Goal: Entertainment & Leisure: Consume media (video, audio)

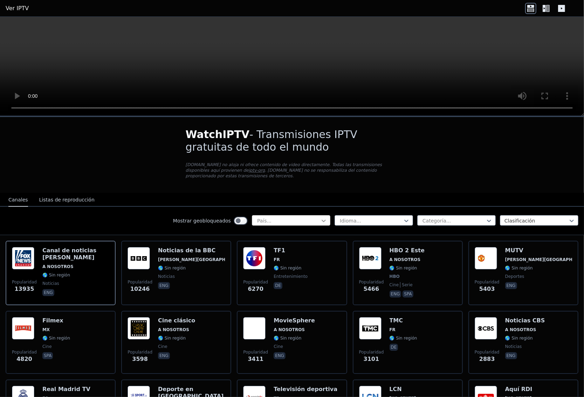
click at [320, 217] on icon at bounding box center [323, 220] width 7 height 7
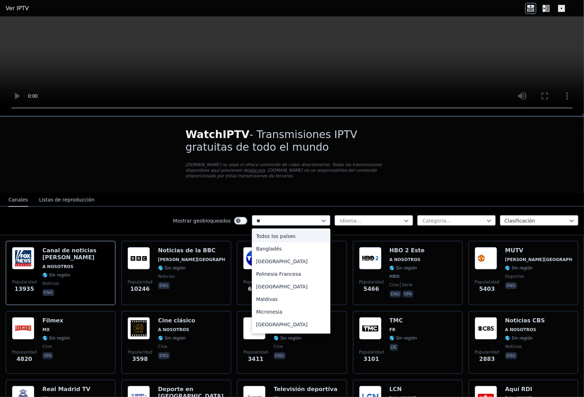
type input "*"
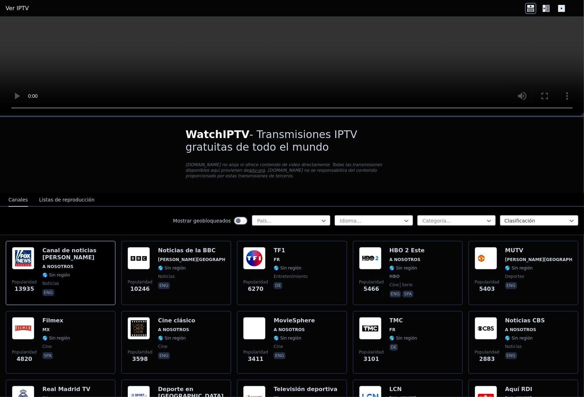
click at [123, 214] on div "Mostrar geobloqueados País... Idioma... Categoría... Clasificación" at bounding box center [292, 221] width 584 height 28
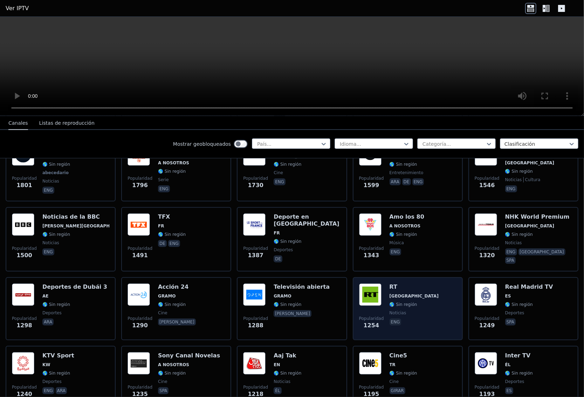
scroll to position [526, 0]
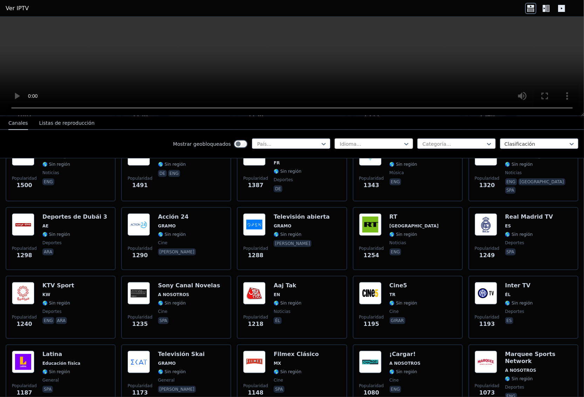
click at [369, 144] on div at bounding box center [371, 144] width 64 height 7
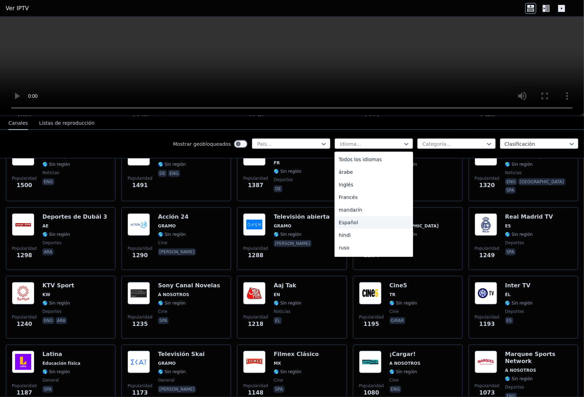
click at [372, 223] on div "Español" at bounding box center [374, 222] width 78 height 13
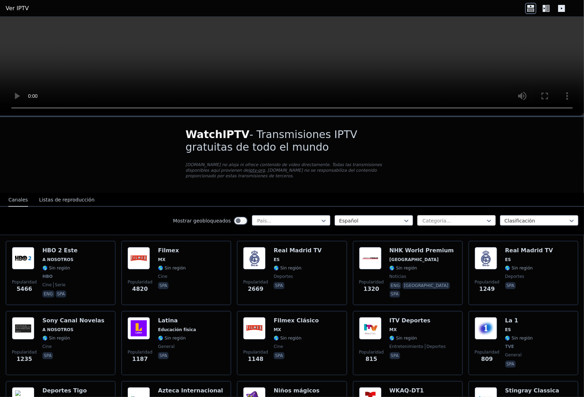
click at [426, 217] on div at bounding box center [454, 220] width 64 height 7
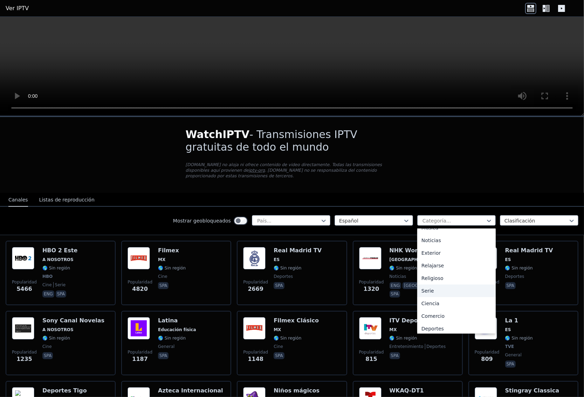
scroll to position [238, 0]
click at [450, 294] on div "Deportes" at bounding box center [456, 300] width 78 height 13
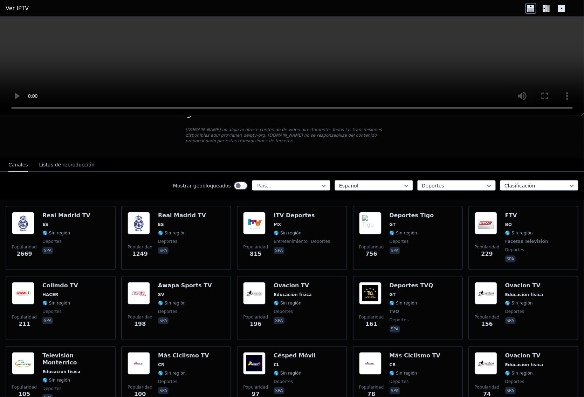
scroll to position [70, 0]
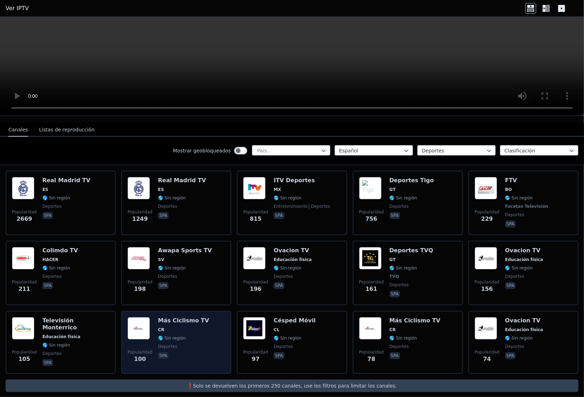
click at [143, 317] on img at bounding box center [139, 328] width 22 height 22
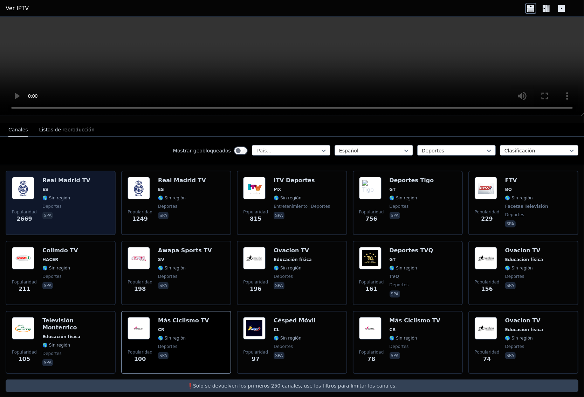
click at [23, 190] on img at bounding box center [23, 188] width 22 height 22
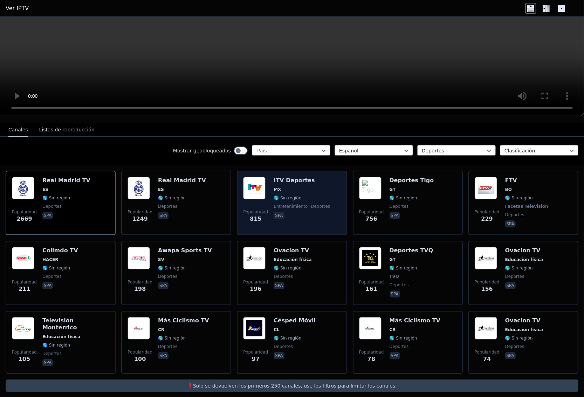
click at [293, 196] on font "🌎 Sin región" at bounding box center [288, 198] width 28 height 5
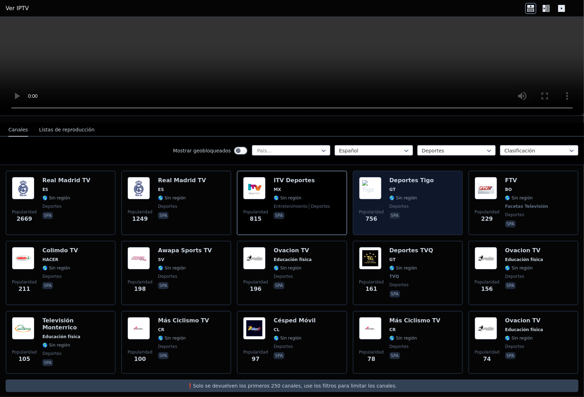
click at [396, 187] on span "GT" at bounding box center [412, 190] width 44 height 6
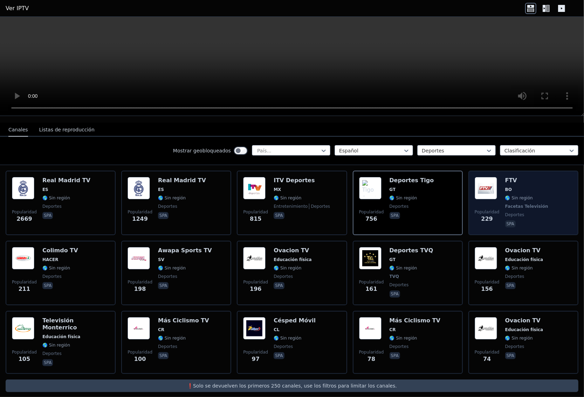
click at [522, 187] on span "BO" at bounding box center [527, 190] width 44 height 6
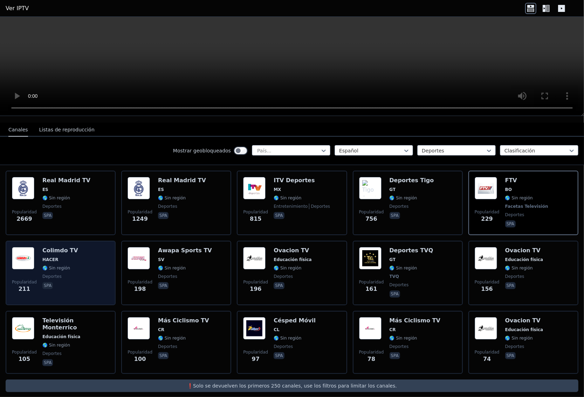
click at [69, 248] on div "Colimdo TV HACER 🌎 Sin región deportes spa" at bounding box center [60, 273] width 36 height 52
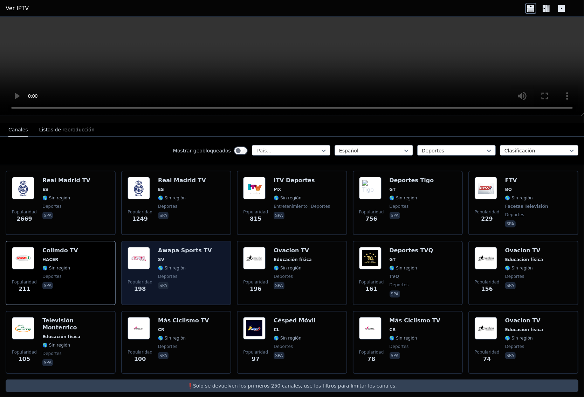
click at [200, 258] on div "Popularidad 198 Awapa Sports TV SV 🌎 Sin región deportes spa" at bounding box center [176, 273] width 97 height 52
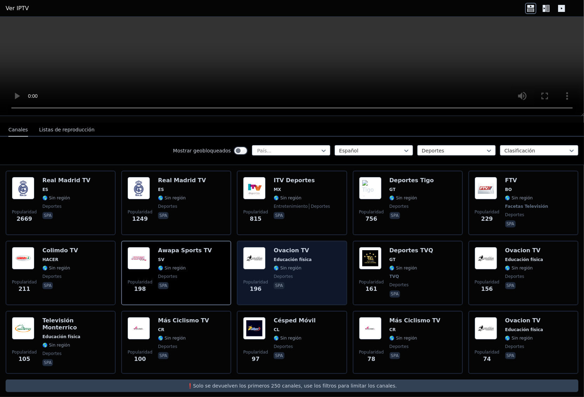
click at [282, 258] on div "Ovacion TV Educación física 🌎 Sin región deportes spa" at bounding box center [293, 273] width 38 height 52
